Goal: Transaction & Acquisition: Purchase product/service

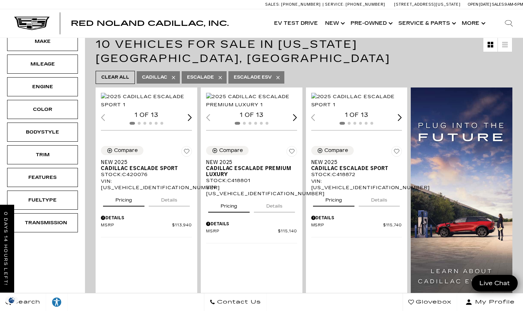
scroll to position [136, 0]
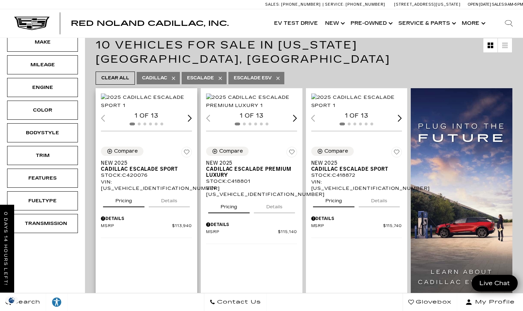
click at [137, 95] on img "1 / 2" at bounding box center [146, 101] width 91 height 16
